Goal: Find specific page/section: Find specific page/section

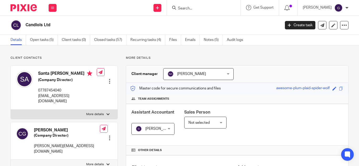
scroll to position [184, 0]
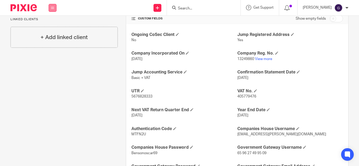
click at [55, 10] on button at bounding box center [53, 8] width 8 height 8
click at [53, 40] on link "Clients" at bounding box center [51, 40] width 12 height 4
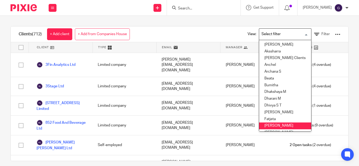
click at [288, 123] on li "[PERSON_NAME]" at bounding box center [285, 126] width 52 height 7
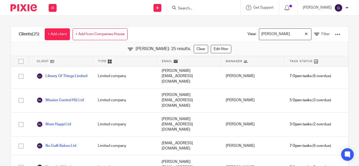
scroll to position [19, 0]
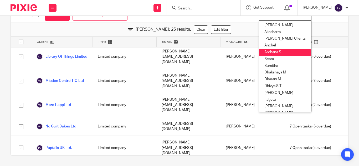
click at [272, 51] on li "Archana S" at bounding box center [285, 52] width 52 height 7
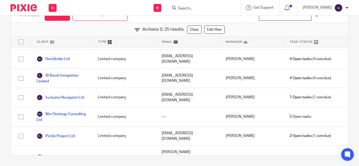
click at [286, 18] on input "Search for option" at bounding box center [292, 14] width 24 height 9
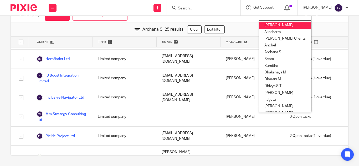
click at [276, 28] on li "Aishwarya" at bounding box center [285, 25] width 52 height 7
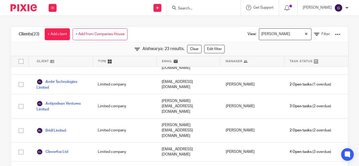
scroll to position [0, 0]
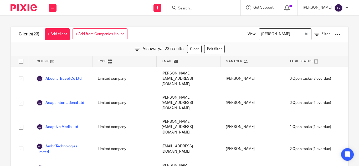
click at [144, 21] on div "Clients (23) + Add client + Add from Companies House View: Aishwarya Loading...…" at bounding box center [179, 91] width 359 height 150
